Goal: Communication & Community: Connect with others

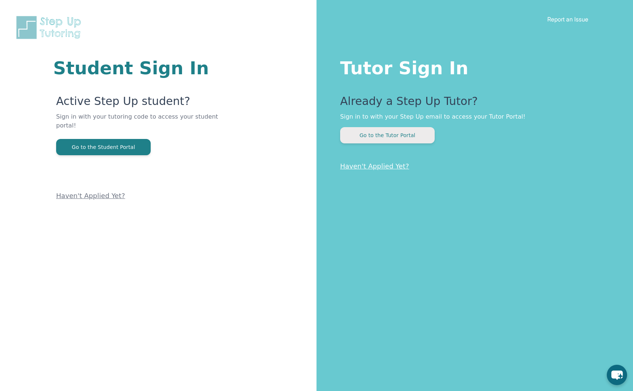
click at [406, 138] on button "Go to the Tutor Portal" at bounding box center [387, 135] width 95 height 16
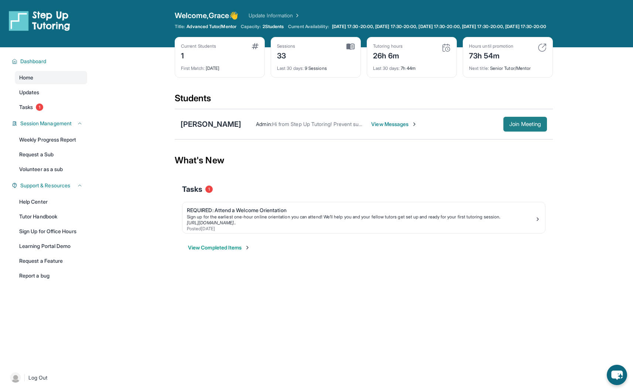
click at [510, 126] on span "Join Meeting" at bounding box center [525, 124] width 32 height 4
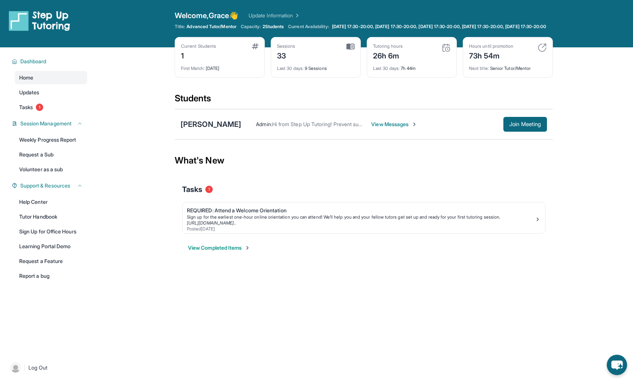
click at [364, 132] on div "Admin : Hi from Step Up Tutoring! Prevent summer learning loss and qualify for …" at bounding box center [394, 124] width 306 height 15
click at [371, 128] on span "View Messages" at bounding box center [394, 123] width 46 height 7
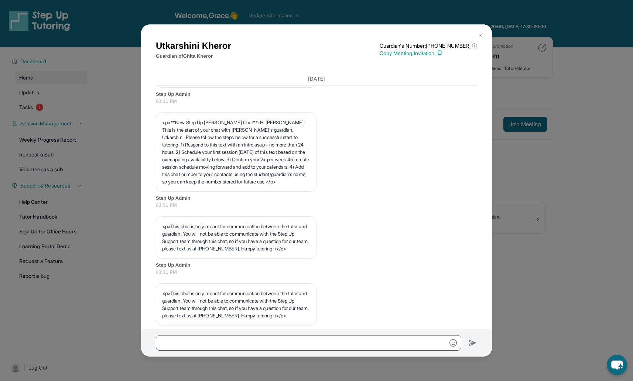
scroll to position [76, 0]
click at [482, 35] on img at bounding box center [481, 36] width 6 height 6
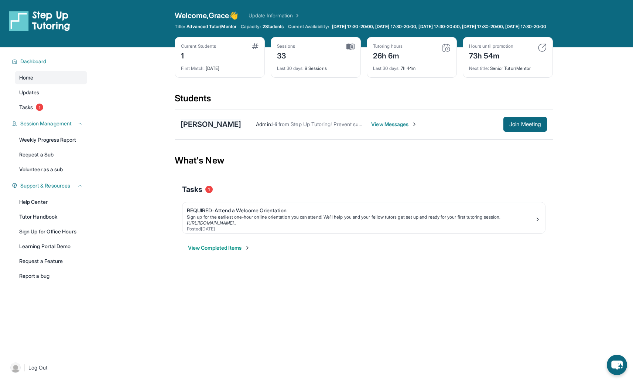
click at [205, 128] on div "[PERSON_NAME]" at bounding box center [211, 124] width 61 height 10
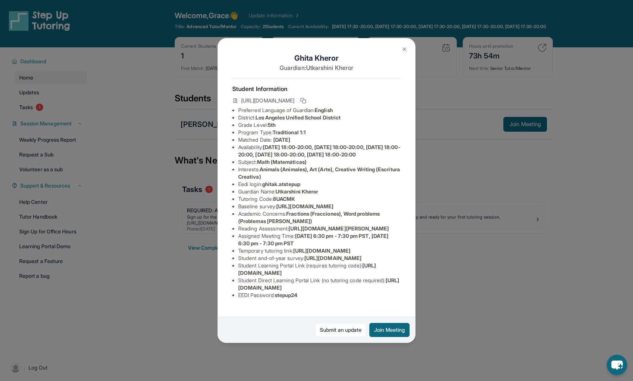
click at [404, 44] on button at bounding box center [404, 49] width 15 height 15
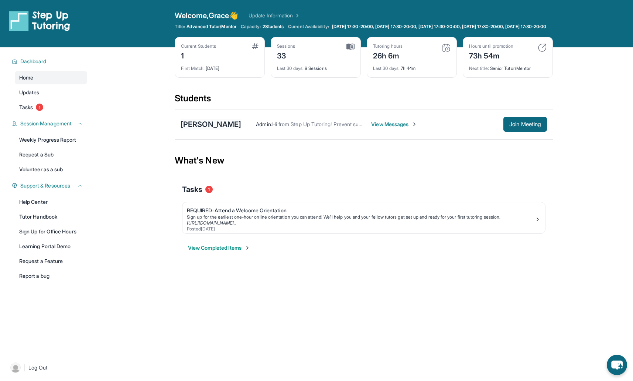
click at [200, 129] on div "[PERSON_NAME]" at bounding box center [211, 124] width 61 height 10
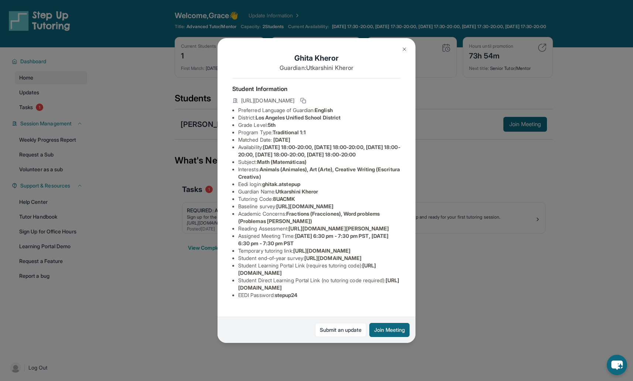
click at [406, 51] on img at bounding box center [405, 49] width 6 height 6
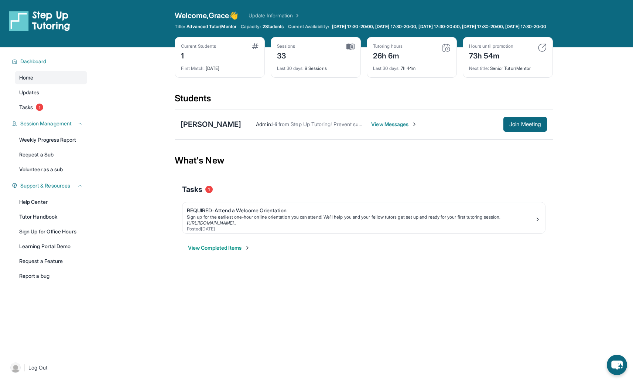
click at [372, 128] on span "View Messages" at bounding box center [394, 123] width 46 height 7
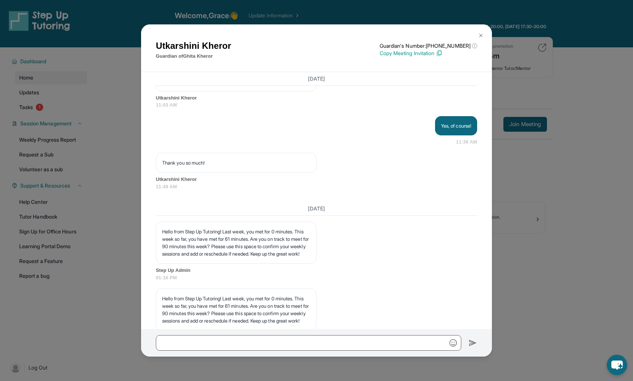
scroll to position [966, 0]
